Goal: Information Seeking & Learning: Learn about a topic

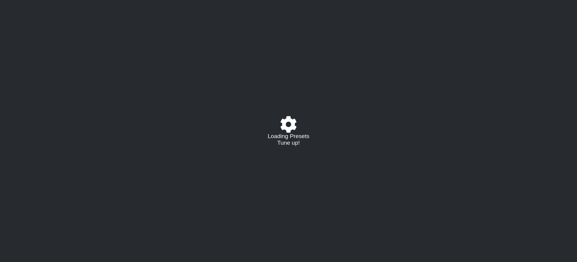
select select "C"
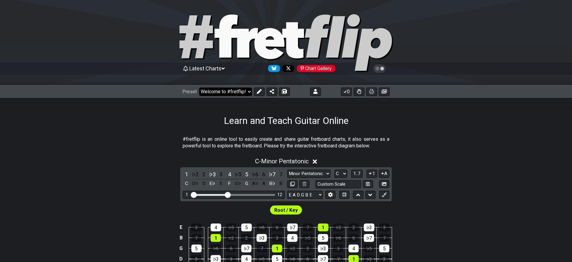
click at [244, 92] on select "Welcome to #fretflip! Initial Preset Custom Preset Minor Pentatonic Major Penta…" at bounding box center [225, 91] width 53 height 8
click at [163, 157] on div "C - Minor Pentatonic" at bounding box center [286, 159] width 572 height 11
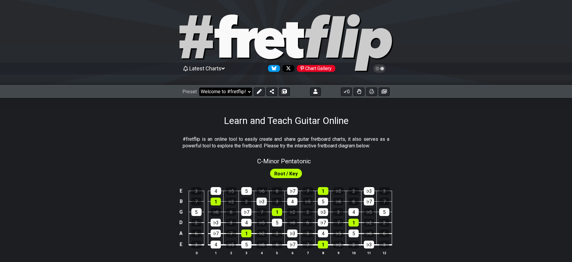
click at [202, 90] on select "Welcome to #fretflip! Initial Preset Custom Preset Minor Pentatonic Major Penta…" at bounding box center [225, 91] width 53 height 8
click option "Learn and Teach Guitar Online (copy) (copy)" at bounding box center [0, 0] width 0 height 0
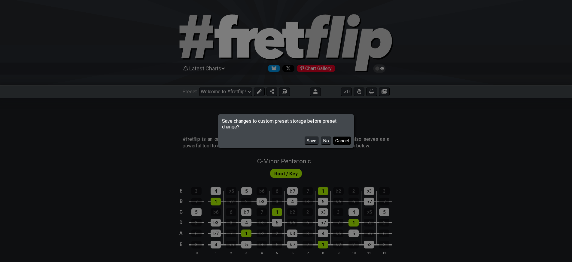
click at [335, 140] on button "Cancel" at bounding box center [342, 140] width 18 height 8
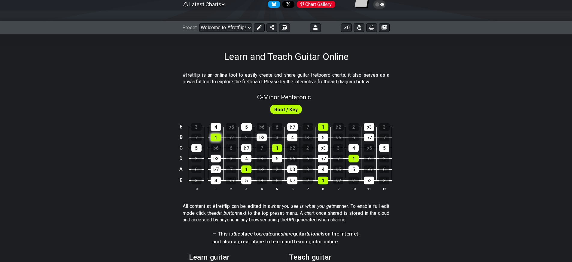
scroll to position [45, 0]
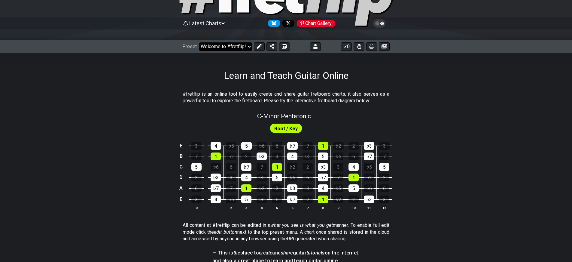
click at [231, 47] on select "Welcome to #fretflip! Initial Preset Custom Preset Learn and Teach Guitar Onlin…" at bounding box center [225, 46] width 53 height 8
click option "Learn and Teach Guitar Online (copy) (copy)" at bounding box center [0, 0] width 0 height 0
select select "/welcome"
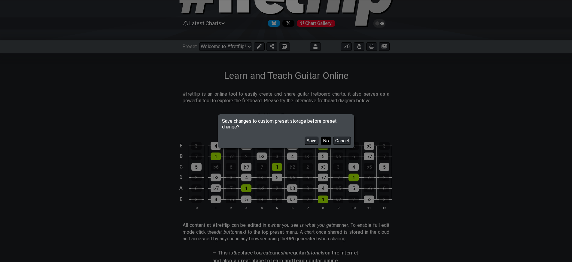
click at [330, 141] on button "No" at bounding box center [326, 140] width 10 height 8
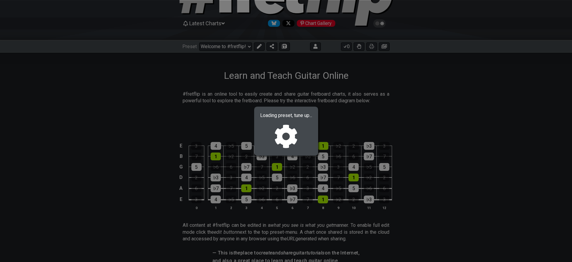
select select "G"
select select "Eb"
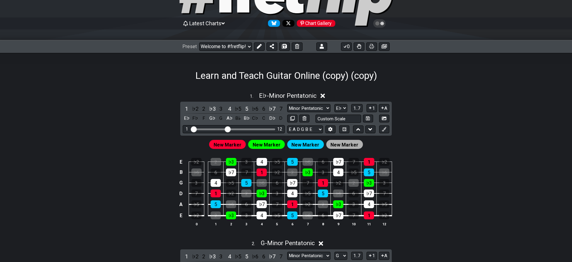
select select "/0231PGASL"
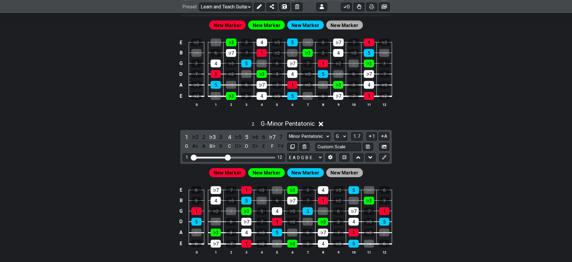
scroll to position [165, 0]
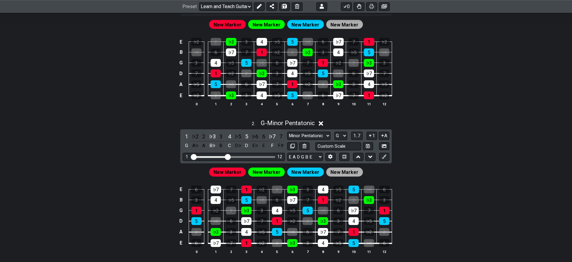
click at [128, 149] on div "2 . G - Minor Pentatonic 1 ♭2 2 ♭3 3 4 ♭5 5 ♭6 6 ♭7 7 G A♭ A B♭ B C D♭ D E♭ E F…" at bounding box center [286, 189] width 572 height 146
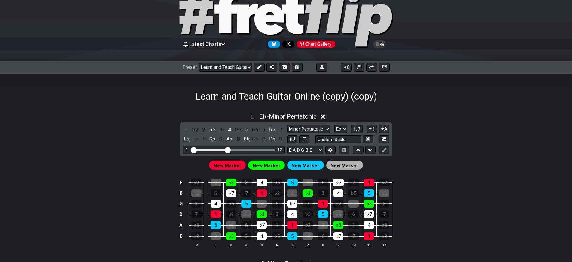
scroll to position [0, 0]
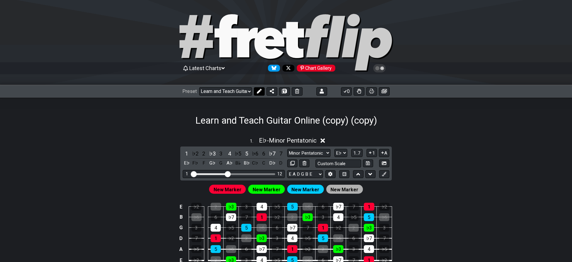
click at [261, 88] on button at bounding box center [259, 91] width 11 height 8
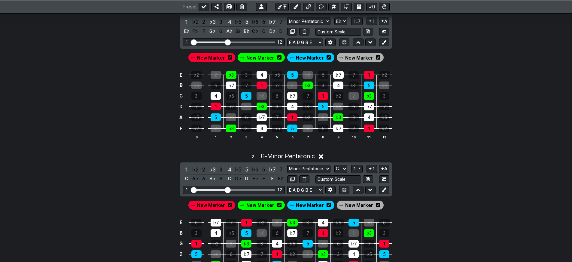
scroll to position [165, 0]
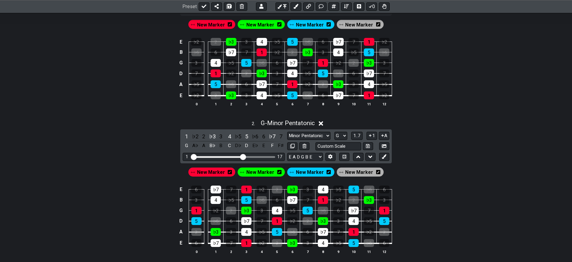
drag, startPoint x: 227, startPoint y: 155, endPoint x: 242, endPoint y: 156, distance: 15.3
click at [242, 156] on input "Visible fret range" at bounding box center [233, 156] width 85 height 0
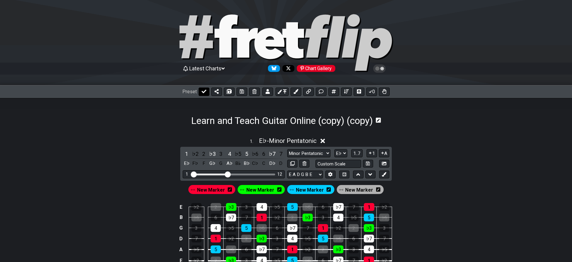
click at [203, 92] on icon at bounding box center [204, 91] width 5 height 5
select select "/0231PGASL"
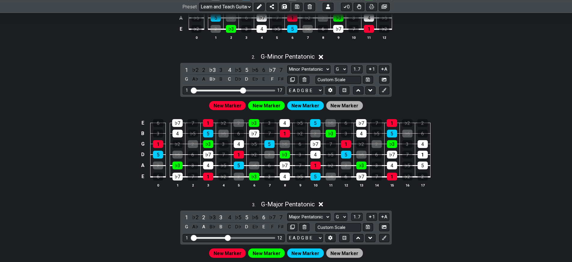
scroll to position [225, 0]
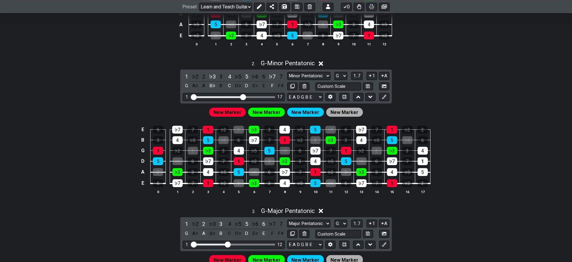
click at [340, 113] on span "New Marker" at bounding box center [344, 112] width 28 height 9
click at [381, 98] on button at bounding box center [384, 97] width 10 height 8
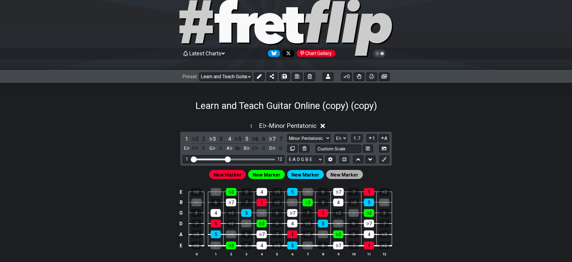
scroll to position [0, 0]
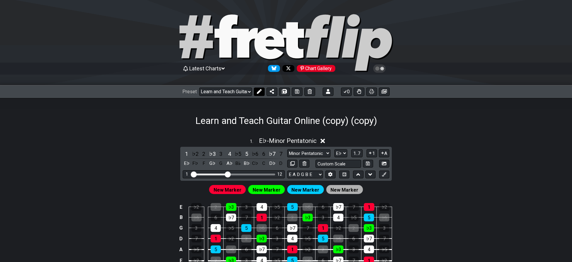
click at [260, 90] on icon at bounding box center [259, 91] width 5 height 5
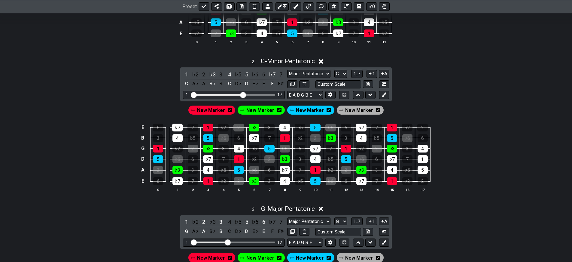
scroll to position [255, 0]
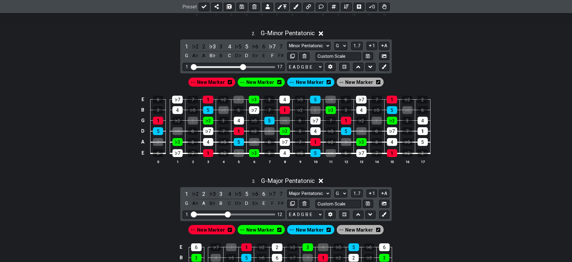
click at [353, 81] on span "New Marker" at bounding box center [359, 82] width 28 height 9
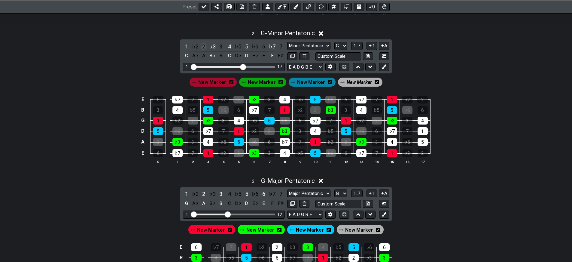
click at [204, 46] on div "2" at bounding box center [204, 46] width 8 height 8
click at [257, 46] on div "♭6" at bounding box center [255, 46] width 8 height 8
click at [357, 82] on span "New Marker" at bounding box center [359, 82] width 25 height 9
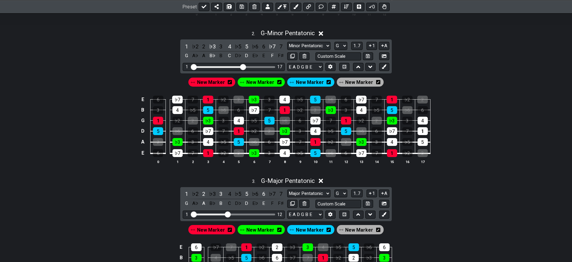
click at [225, 81] on span "New Marker" at bounding box center [211, 82] width 28 height 9
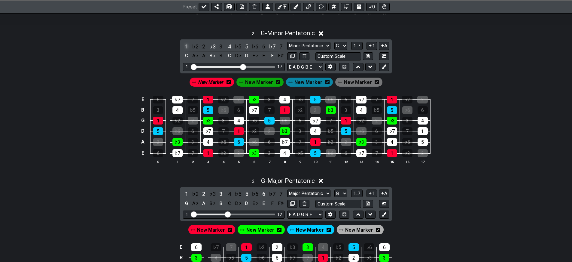
click at [187, 46] on div "1" at bounding box center [187, 46] width 8 height 8
click at [207, 83] on span "New Marker" at bounding box center [210, 82] width 25 height 9
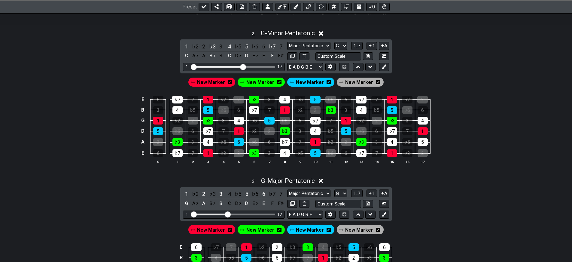
click at [261, 81] on span "New Marker" at bounding box center [260, 82] width 28 height 9
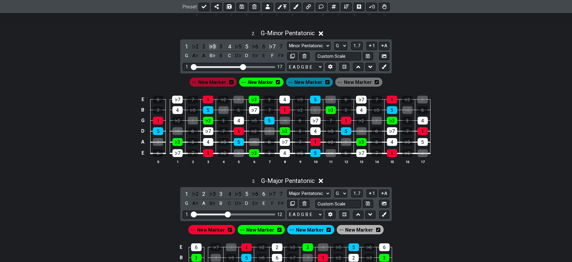
click at [209, 45] on div "♭3" at bounding box center [212, 46] width 8 height 8
click at [210, 45] on div "♭3" at bounding box center [212, 46] width 8 height 8
click at [301, 82] on span "New Marker" at bounding box center [308, 82] width 28 height 9
click at [247, 44] on div "5" at bounding box center [247, 46] width 8 height 8
click at [246, 44] on div "5" at bounding box center [247, 46] width 8 height 8
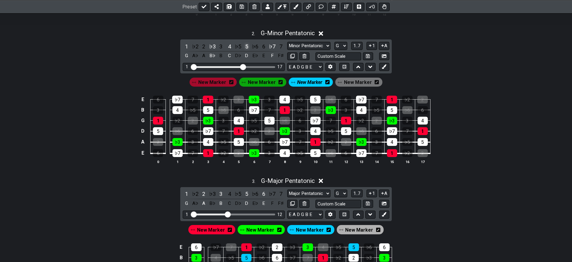
click at [246, 44] on div "5" at bounding box center [247, 46] width 8 height 8
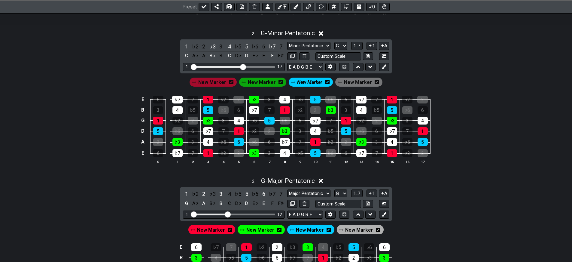
click at [302, 84] on span "New Marker" at bounding box center [309, 82] width 25 height 9
